Goal: Transaction & Acquisition: Purchase product/service

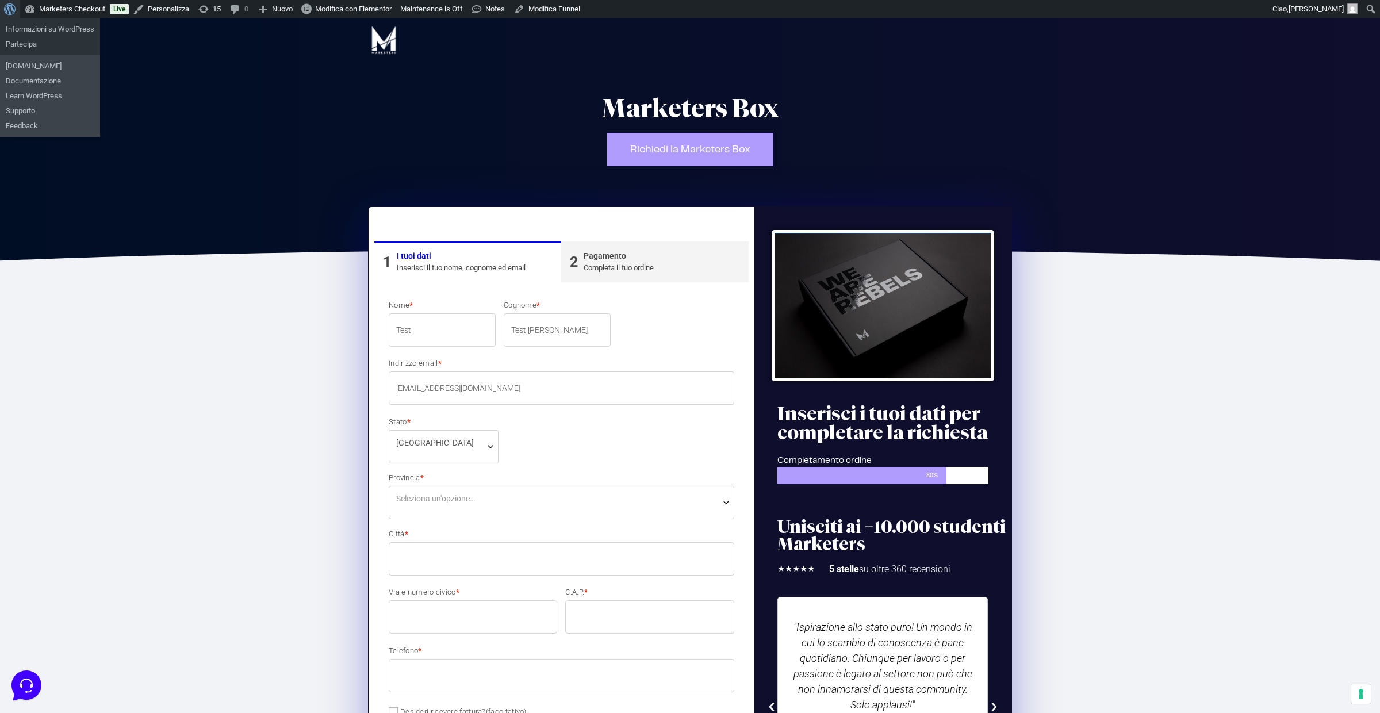
click at [12, 8] on span "Barra degli strumenti" at bounding box center [8, 8] width 9 height 16
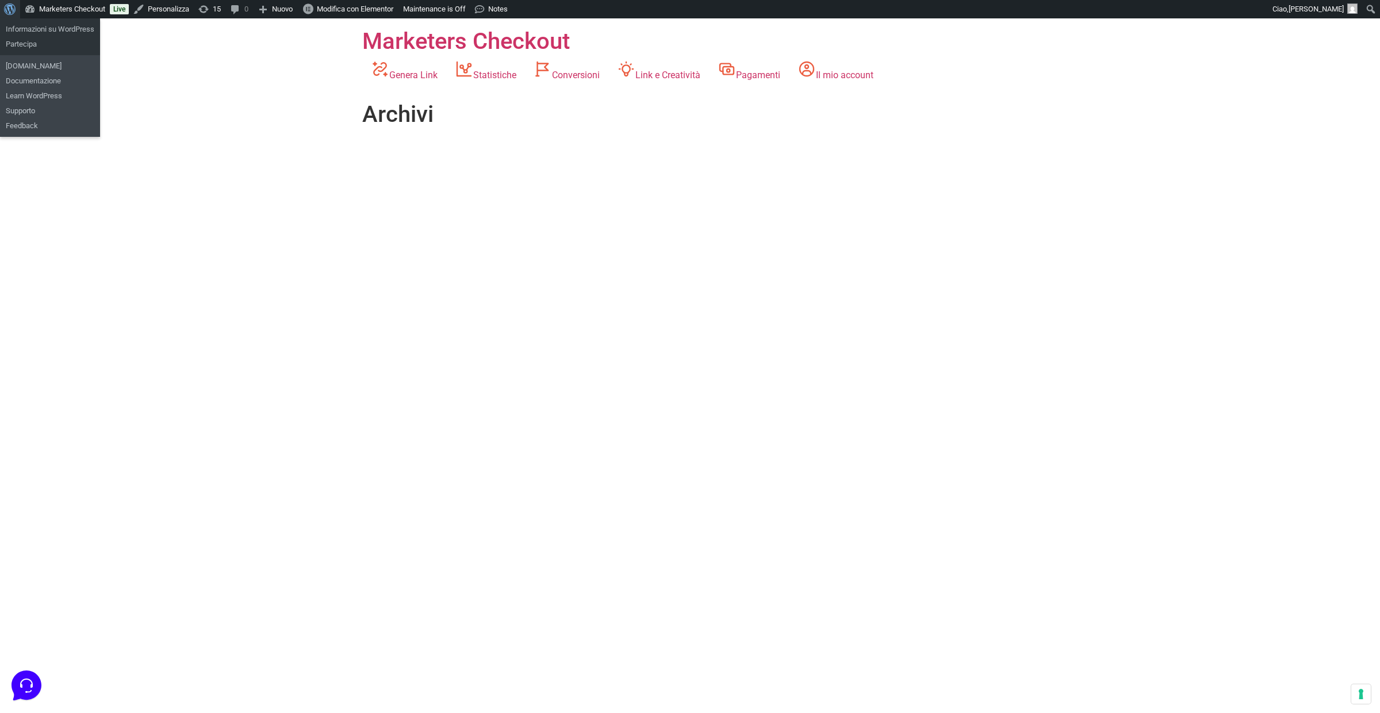
click at [13, 10] on span "Barra degli strumenti" at bounding box center [8, 8] width 9 height 16
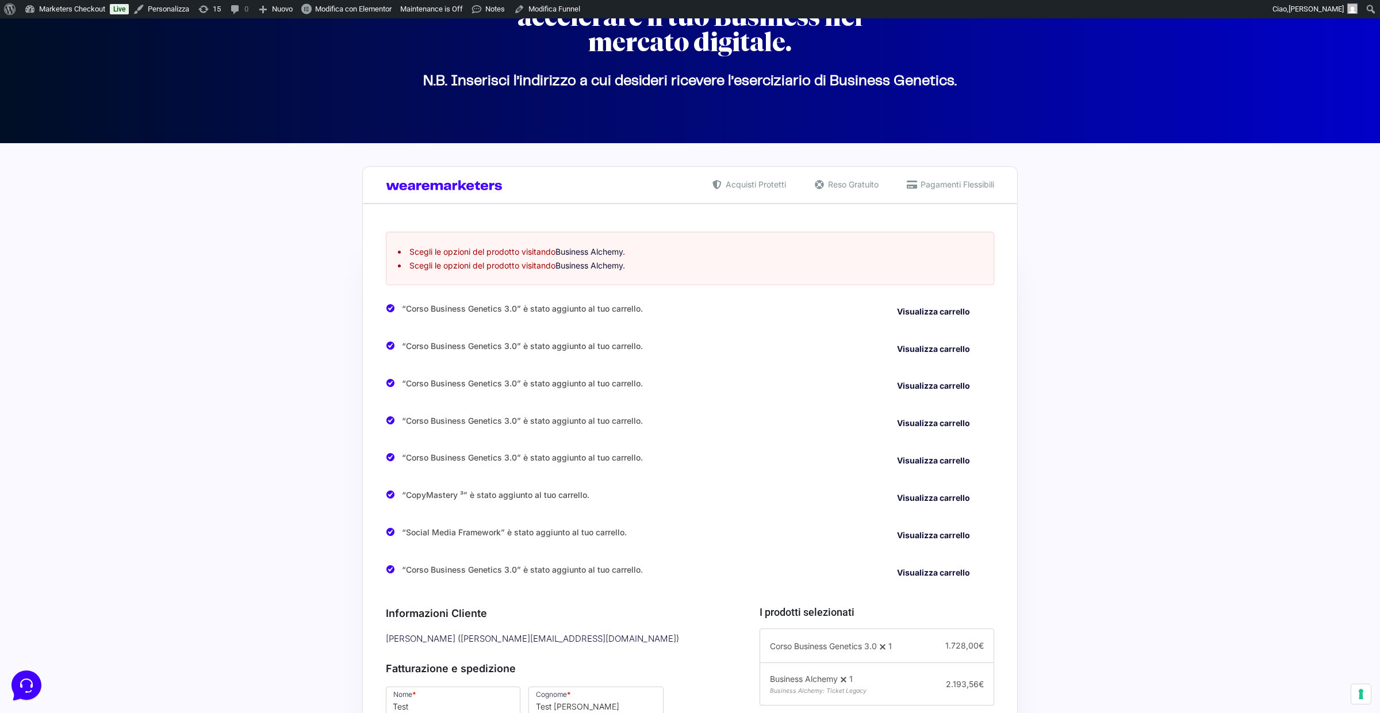
scroll to position [136, 0]
